Goal: Check status: Check status

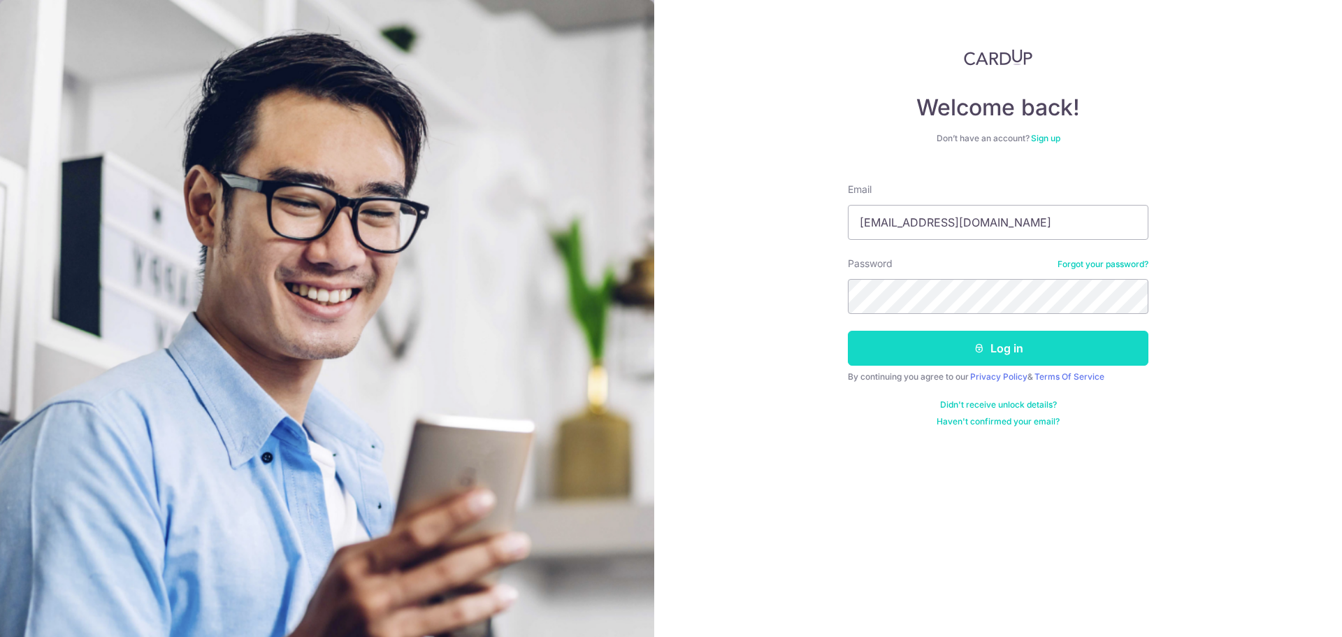
click at [1014, 345] on button "Log in" at bounding box center [998, 348] width 300 height 35
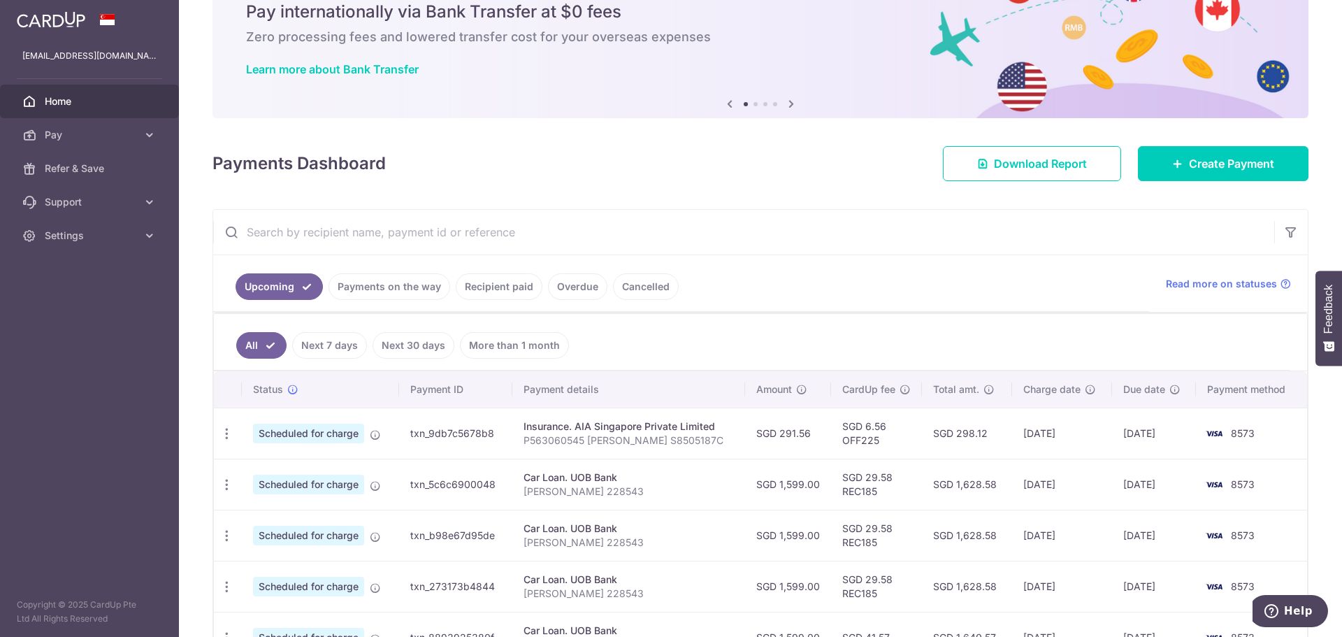
scroll to position [140, 0]
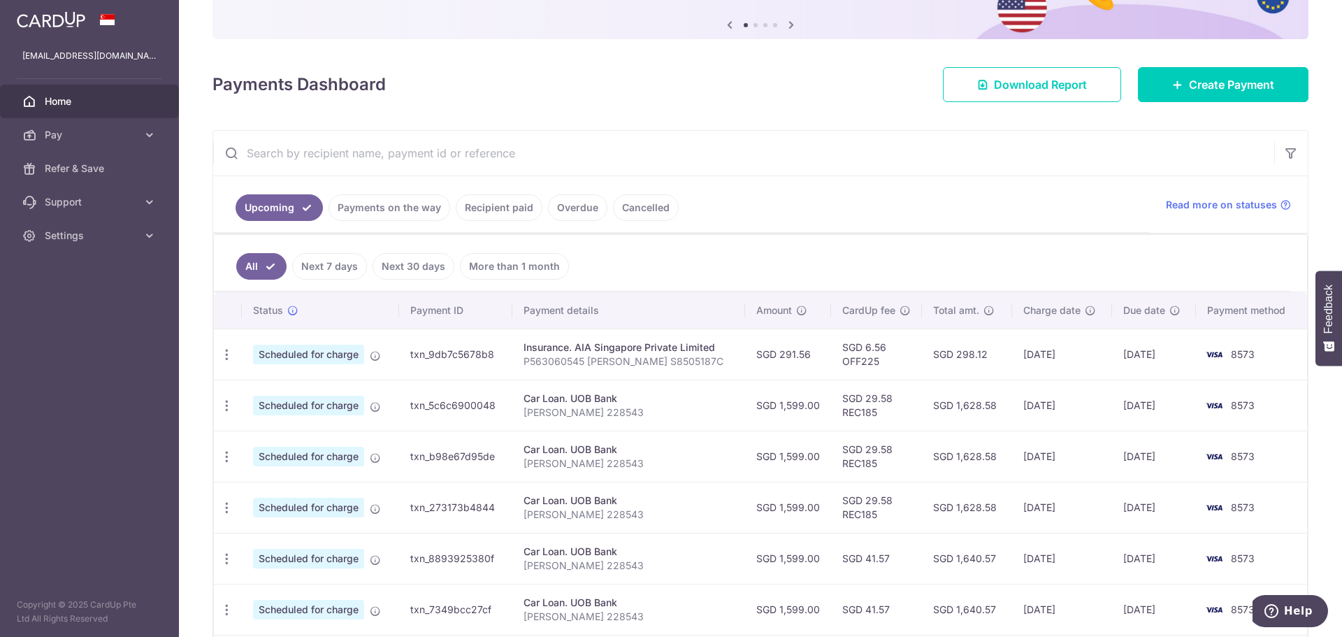
click at [391, 209] on link "Payments on the way" at bounding box center [389, 207] width 122 height 27
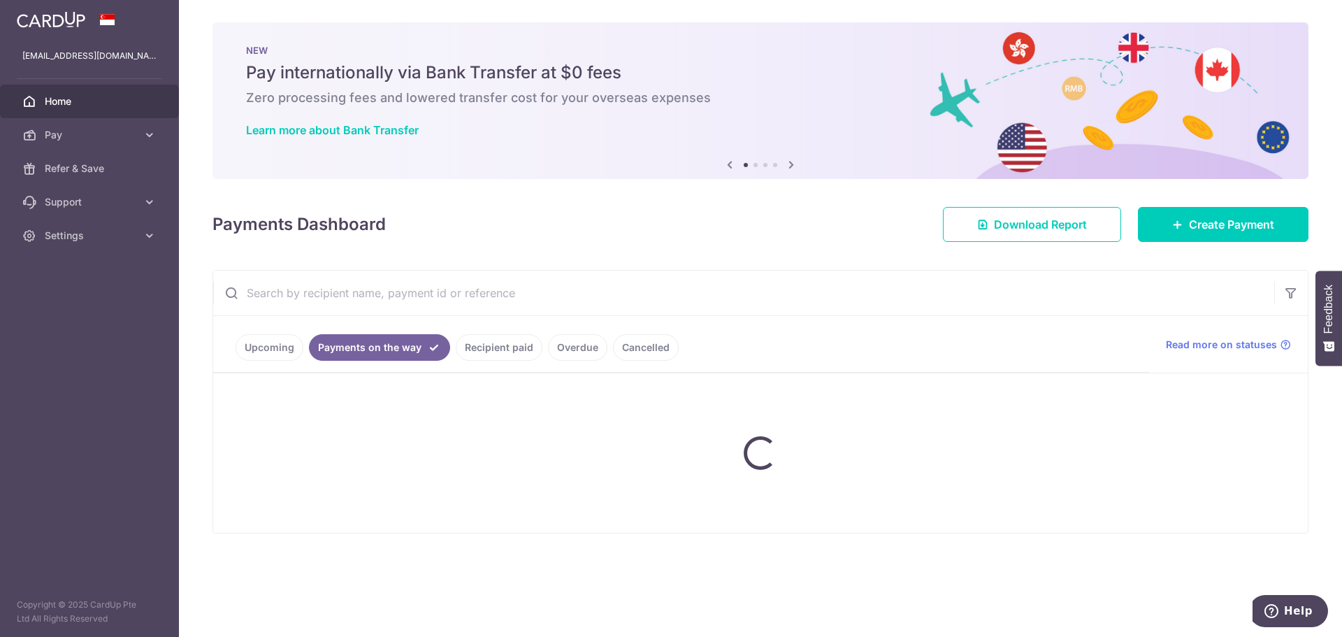
scroll to position [0, 0]
